Goal: Information Seeking & Learning: Learn about a topic

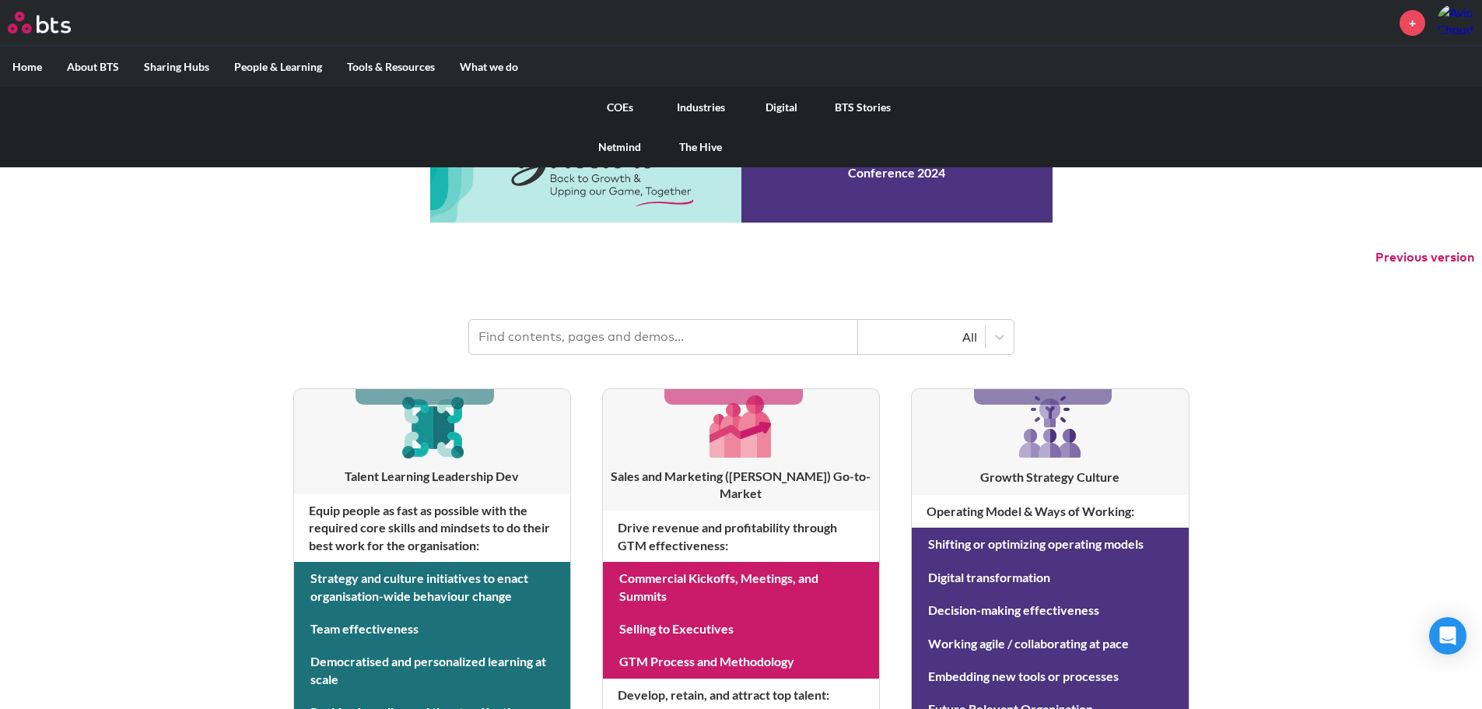
click at [623, 110] on link "COEs" at bounding box center [620, 107] width 81 height 40
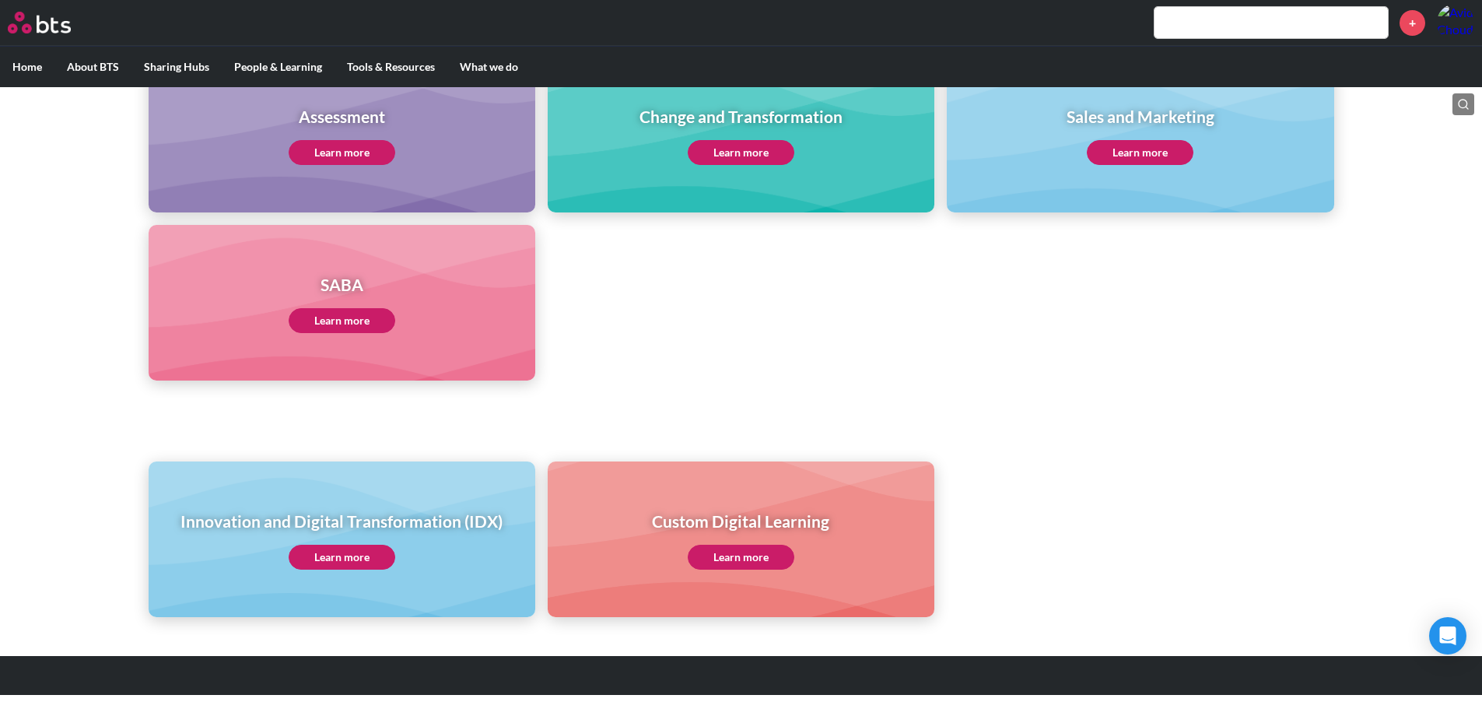
scroll to position [718, 0]
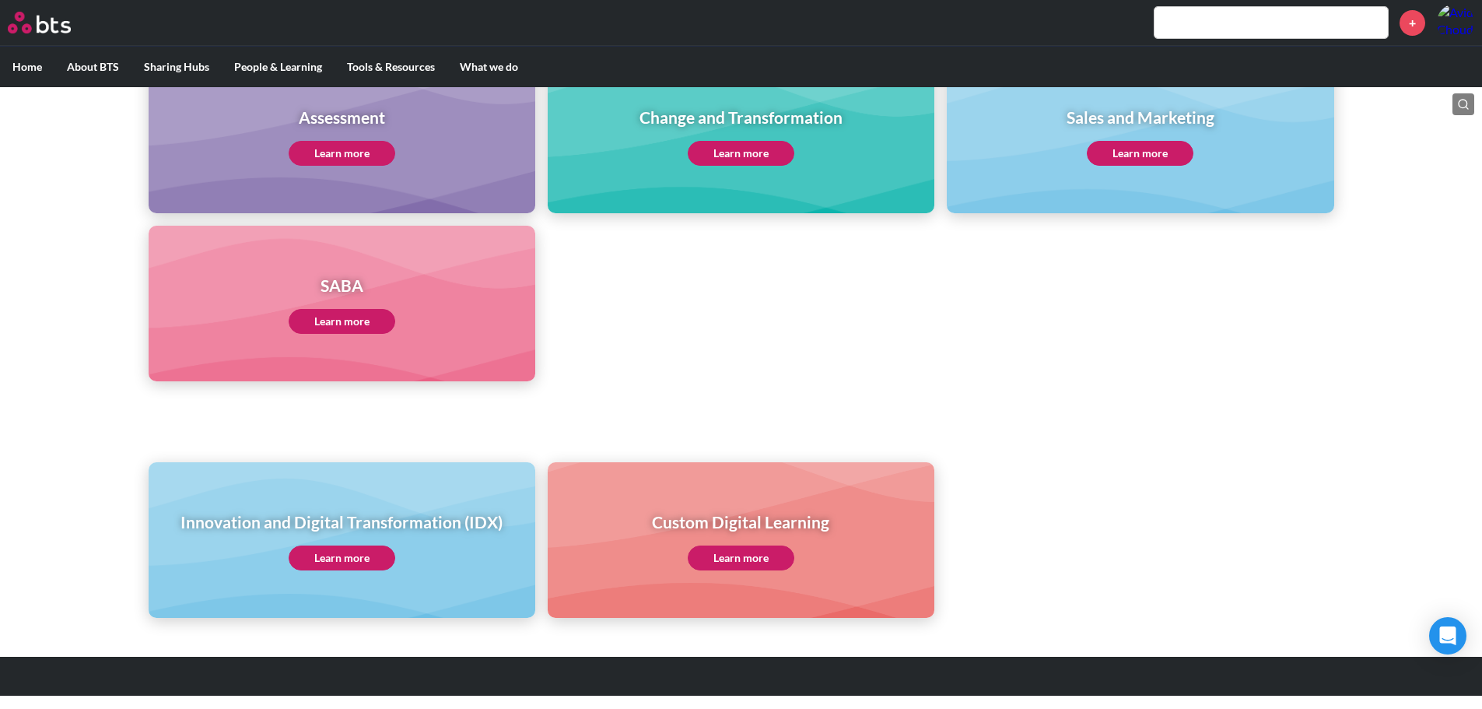
click at [368, 559] on link "Learn more" at bounding box center [342, 557] width 107 height 25
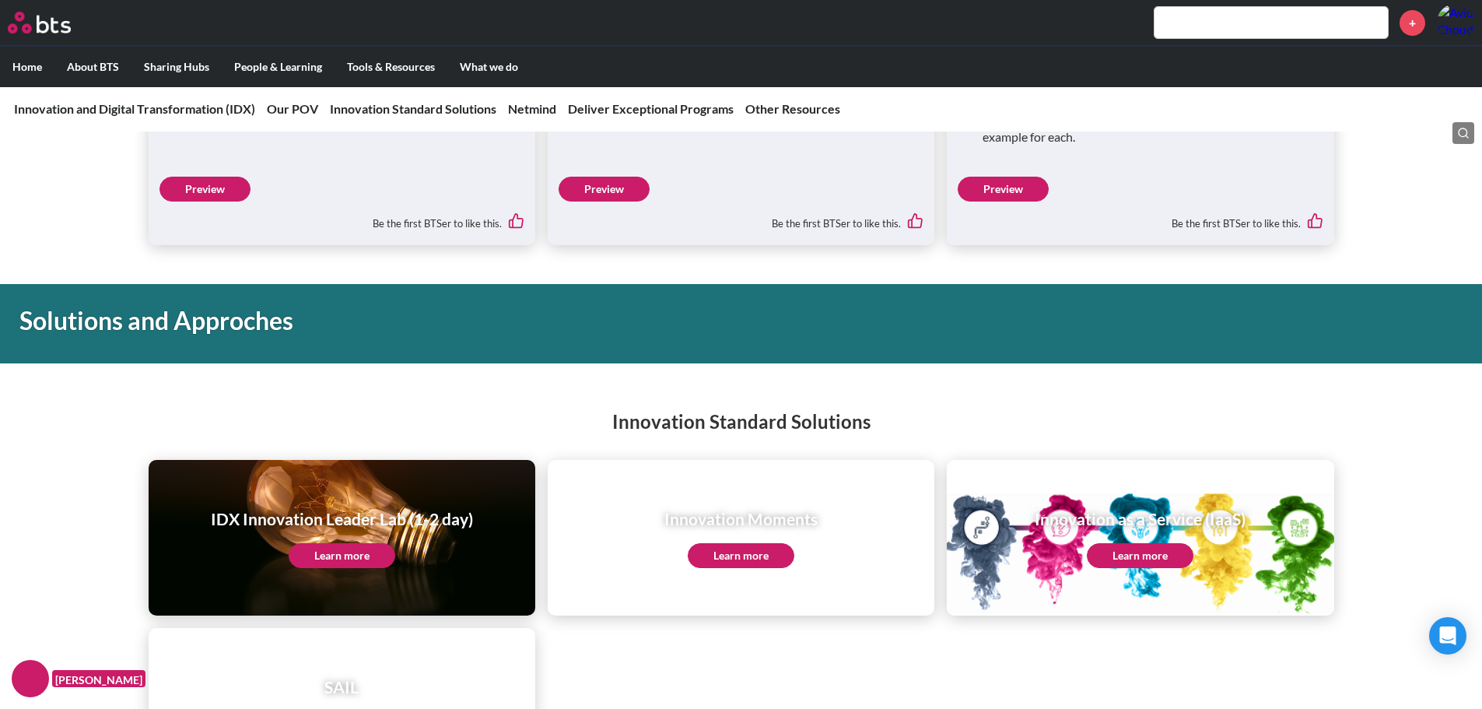
scroll to position [1546, 0]
